Goal: Information Seeking & Learning: Learn about a topic

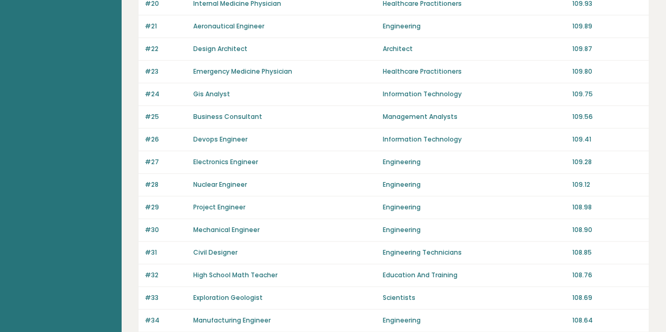
scroll to position [787, 0]
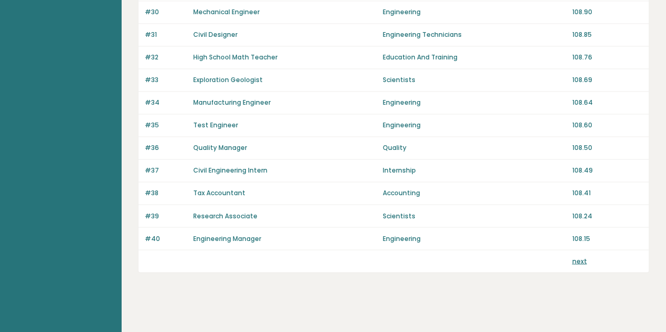
click at [581, 257] on link "next" at bounding box center [579, 261] width 15 height 9
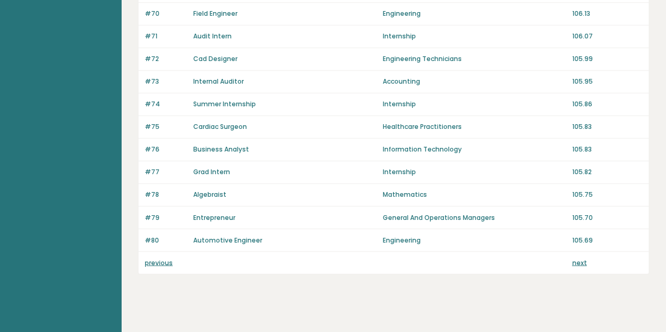
scroll to position [787, 0]
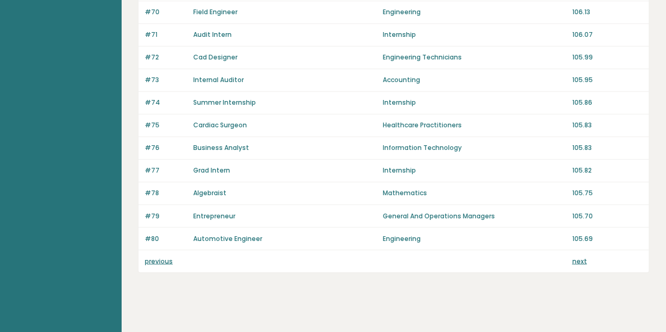
click at [581, 257] on link "next" at bounding box center [579, 261] width 15 height 9
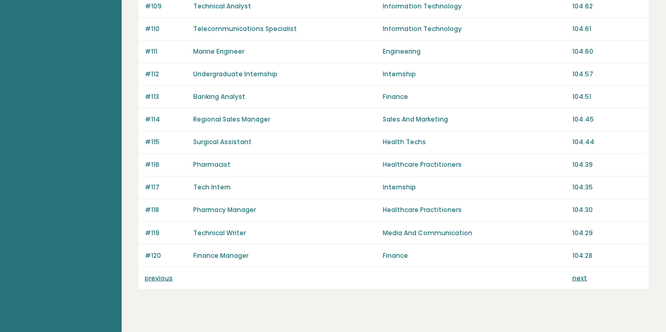
scroll to position [775, 0]
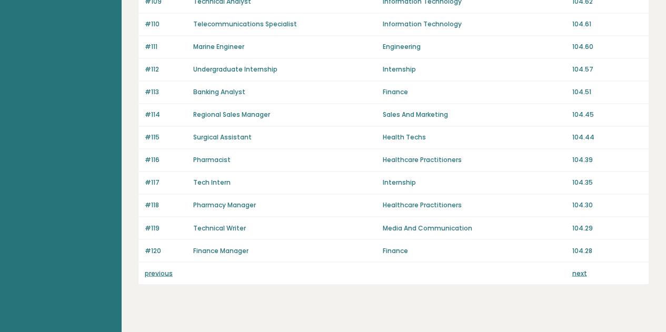
click at [581, 269] on link "next" at bounding box center [579, 273] width 15 height 9
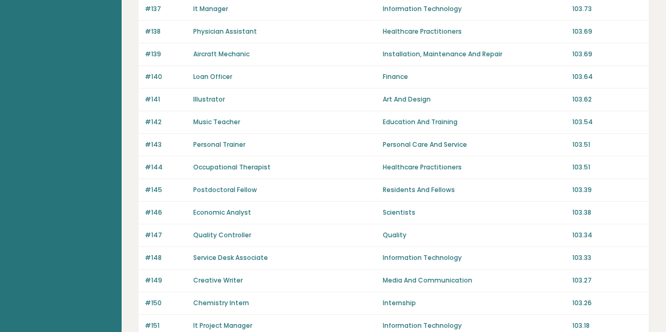
scroll to position [735, 0]
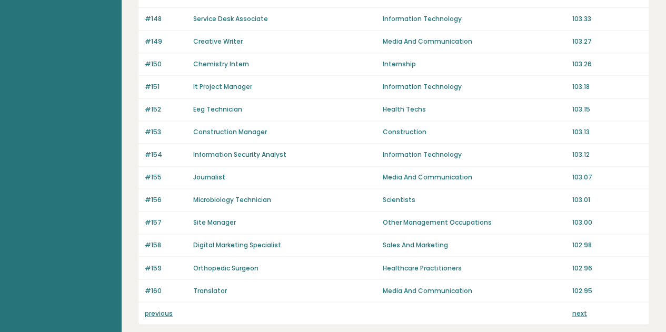
click at [580, 309] on link "next" at bounding box center [579, 313] width 15 height 9
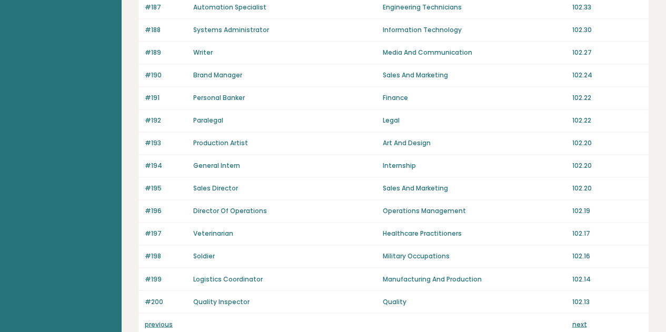
scroll to position [787, 0]
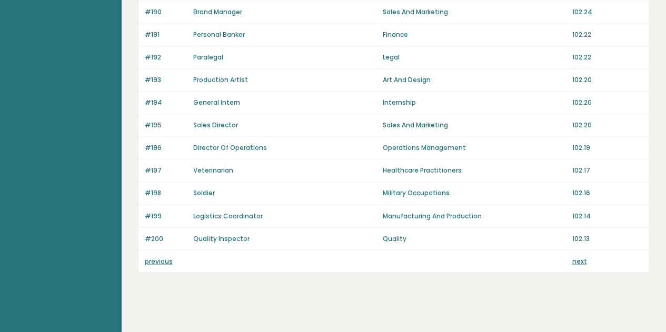
click at [572, 257] on link "next" at bounding box center [579, 261] width 15 height 9
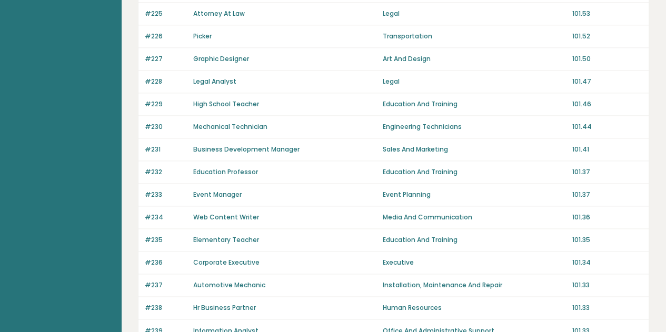
scroll to position [772, 0]
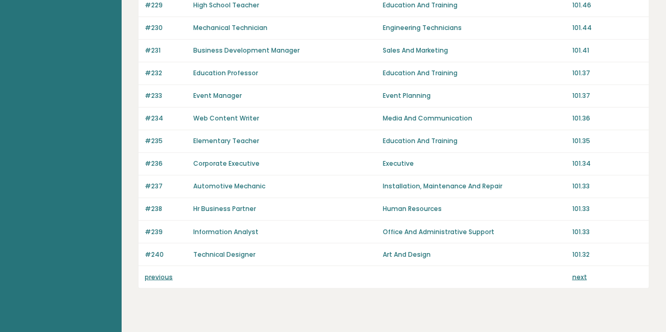
click at [581, 272] on link "next" at bounding box center [579, 276] width 15 height 9
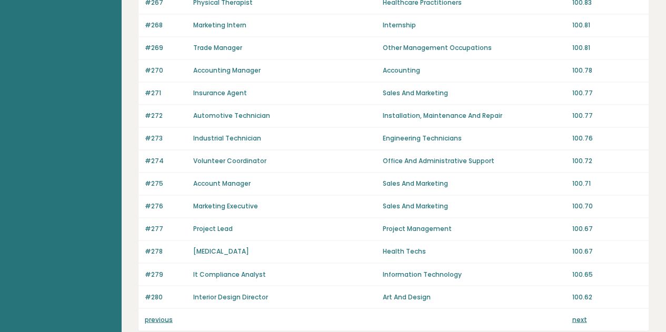
scroll to position [787, 0]
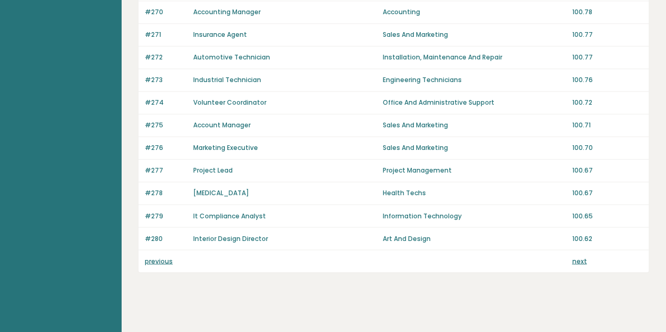
click at [578, 257] on link "next" at bounding box center [579, 261] width 15 height 9
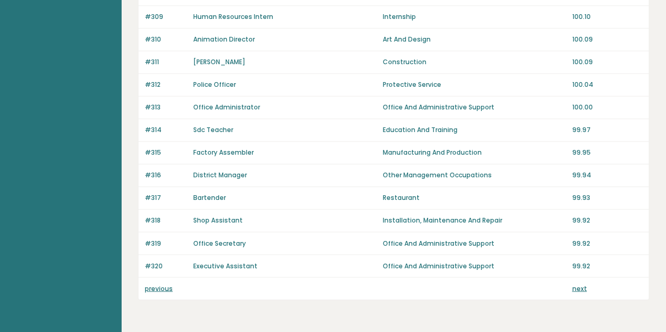
scroll to position [760, 0]
click at [582, 284] on link "next" at bounding box center [579, 288] width 15 height 9
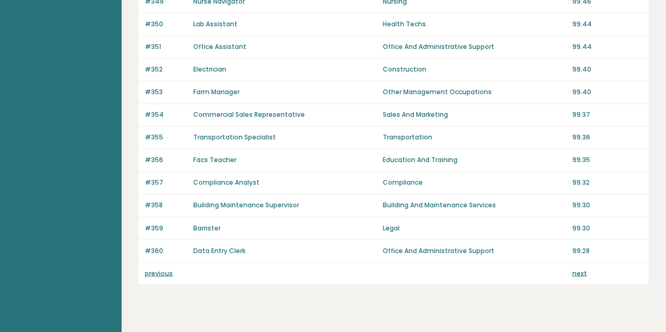
scroll to position [787, 0]
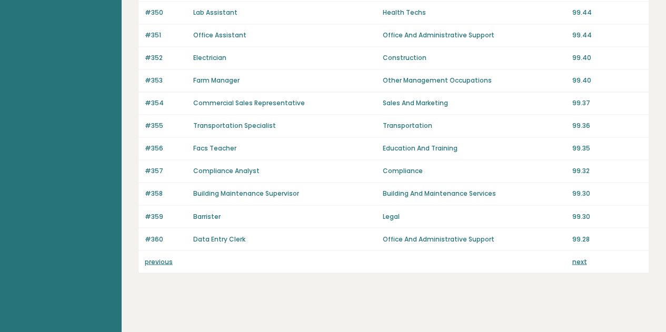
click at [581, 257] on link "next" at bounding box center [579, 261] width 15 height 9
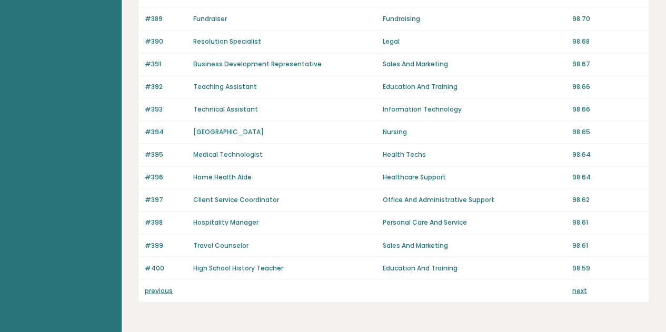
scroll to position [767, 0]
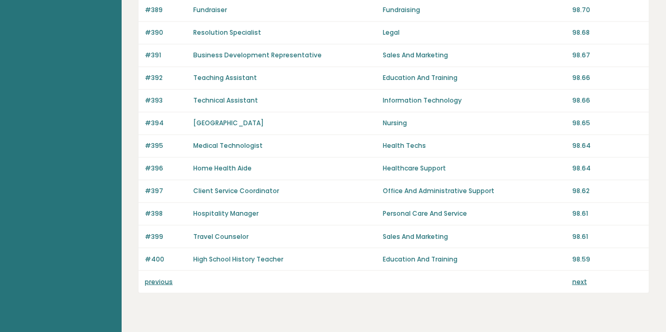
click at [575, 277] on link "next" at bounding box center [579, 281] width 15 height 9
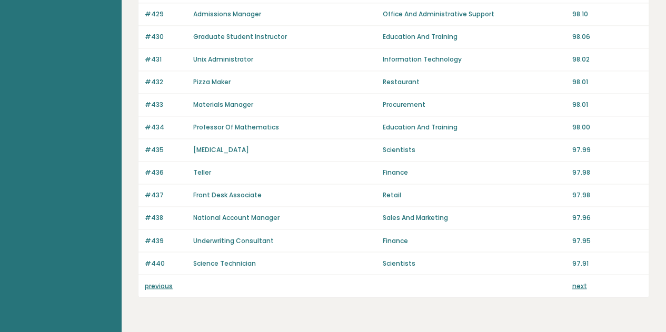
scroll to position [768, 0]
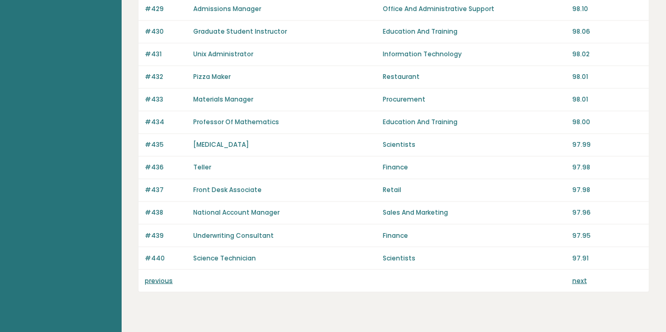
click at [583, 280] on div "previous next" at bounding box center [394, 281] width 510 height 22
click at [575, 276] on link "next" at bounding box center [579, 280] width 15 height 9
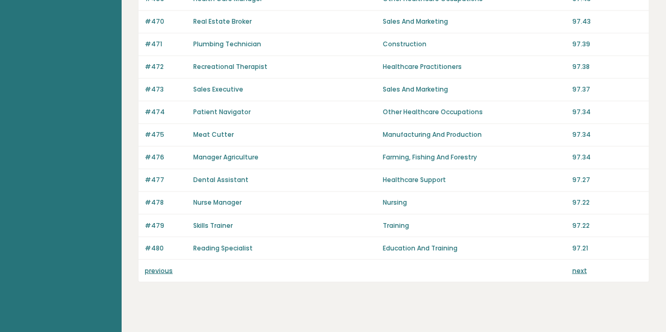
scroll to position [787, 0]
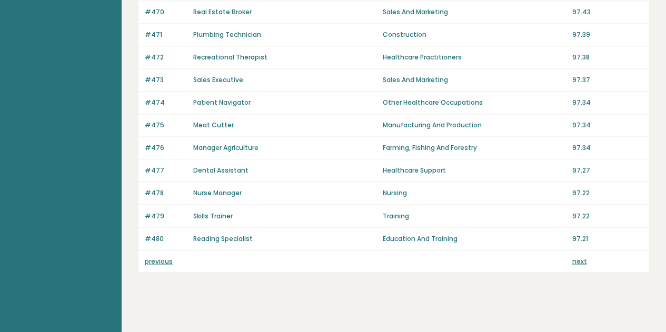
click at [579, 257] on link "next" at bounding box center [579, 261] width 15 height 9
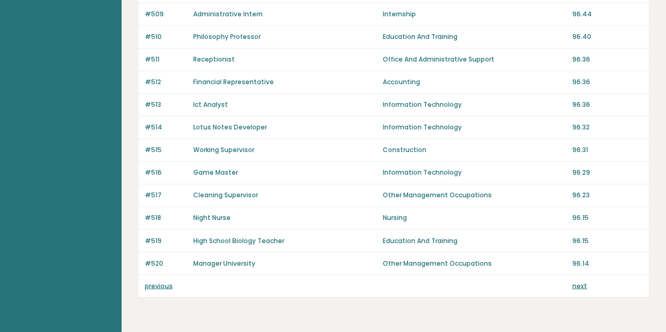
scroll to position [768, 0]
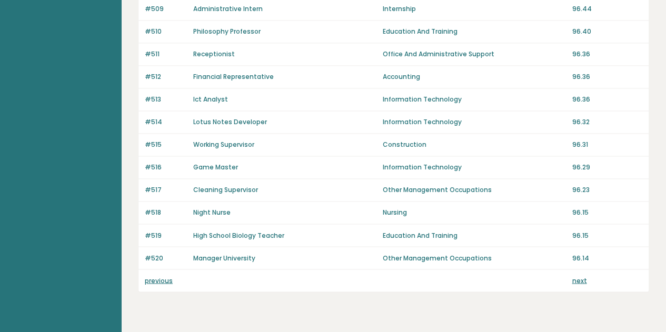
click at [579, 276] on link "next" at bounding box center [579, 280] width 15 height 9
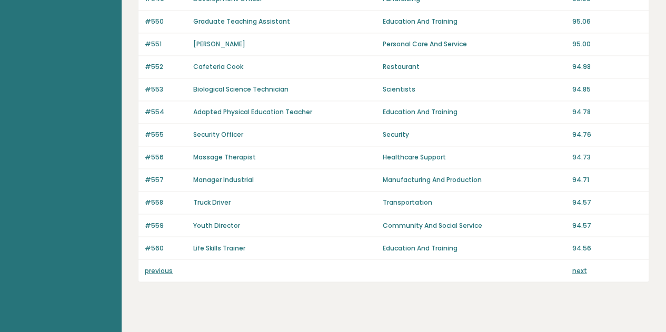
scroll to position [783, 0]
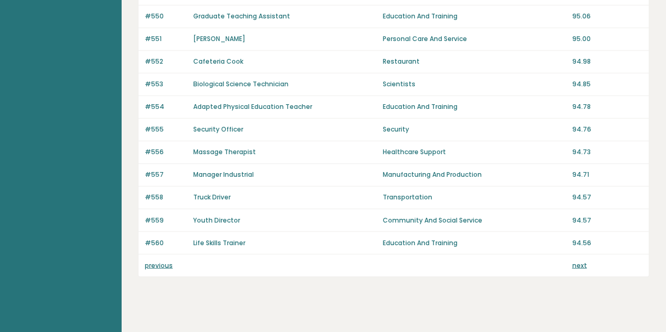
click at [573, 261] on link "next" at bounding box center [579, 265] width 15 height 9
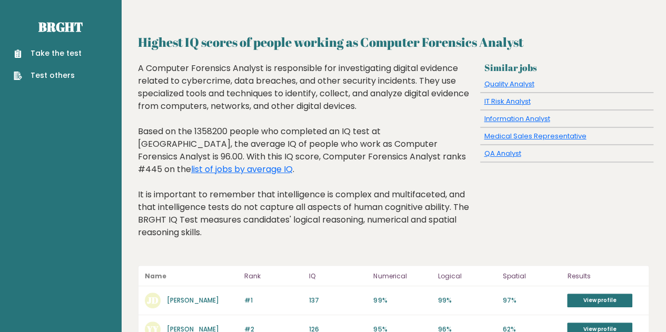
click at [38, 51] on link "Take the test" at bounding box center [48, 53] width 68 height 11
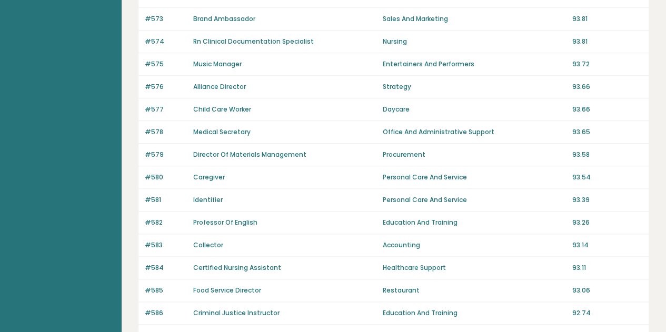
scroll to position [389, 0]
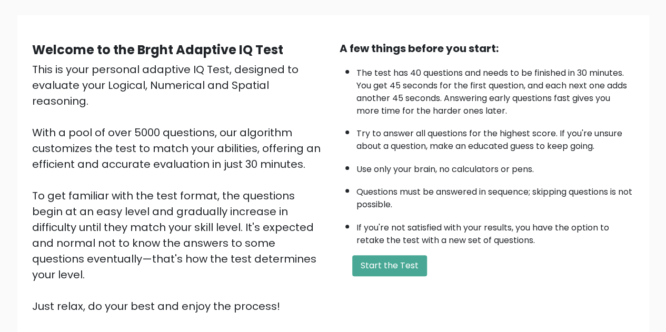
scroll to position [82, 0]
